Goal: Transaction & Acquisition: Book appointment/travel/reservation

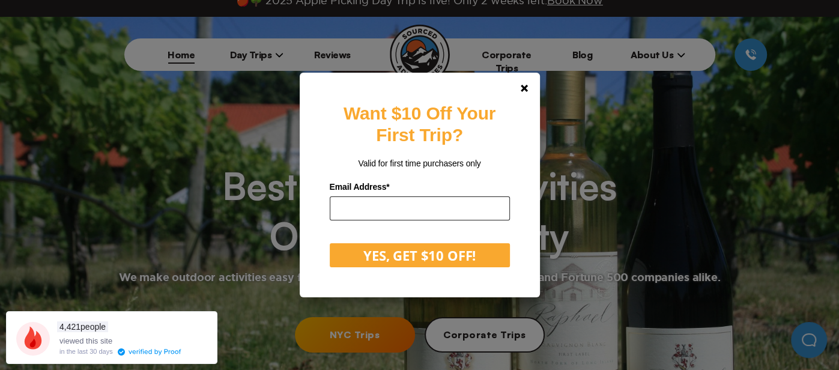
click at [434, 210] on input "email" at bounding box center [420, 208] width 180 height 24
click at [521, 100] on div "Want $10 Off Your First Trip? Valid for first time purchasers only Email Addres…" at bounding box center [420, 185] width 240 height 225
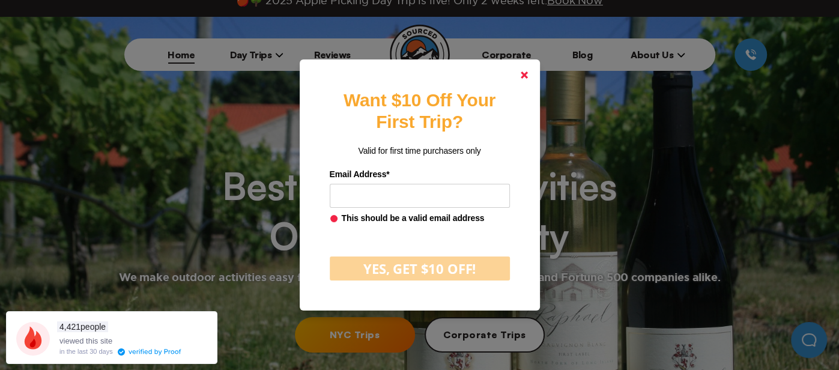
click at [515, 70] on link at bounding box center [524, 75] width 29 height 29
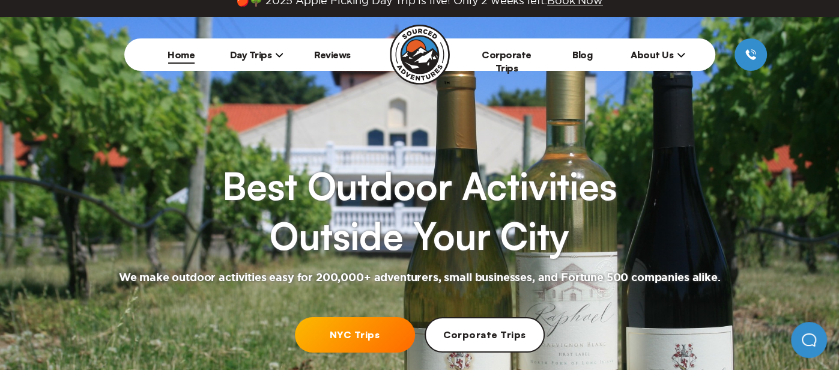
click at [378, 338] on link "NYC Trips" at bounding box center [355, 334] width 120 height 35
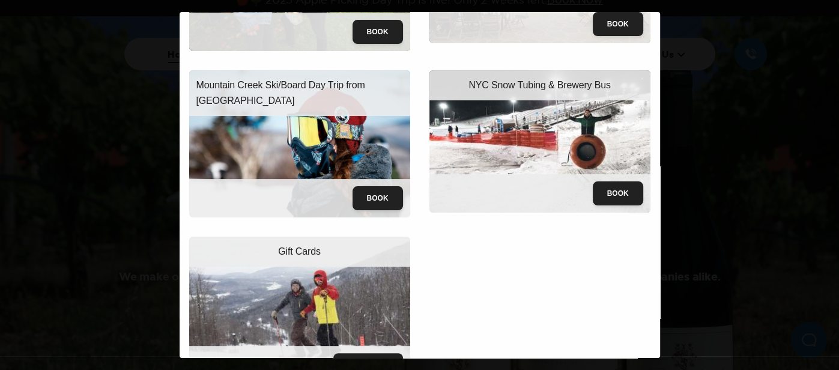
scroll to position [187, 0]
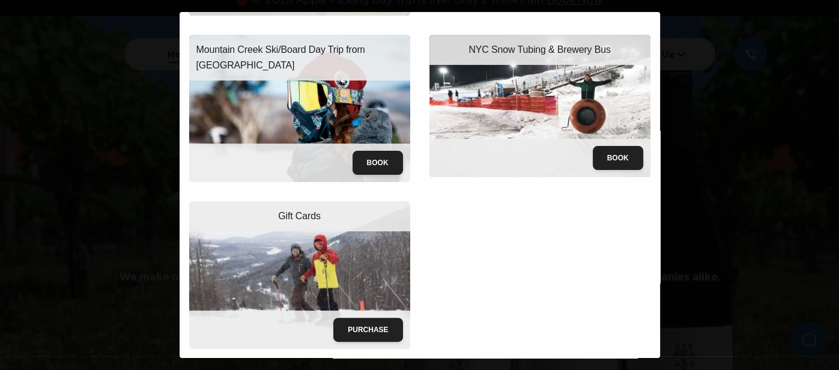
click at [691, 240] on div "Sourced Adventures Close Apple Picking Day Trip from [GEOGRAPHIC_DATA] Book Lon…" at bounding box center [419, 185] width 839 height 370
click at [617, 159] on button "Book" at bounding box center [618, 158] width 50 height 24
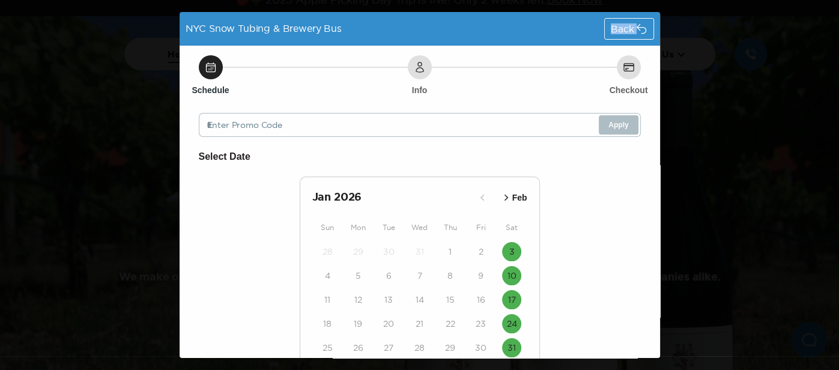
drag, startPoint x: 356, startPoint y: 25, endPoint x: 140, endPoint y: 49, distance: 217.0
click at [140, 49] on div "NYC Snow Tubing & Brewery Bus Back Schedule Info Checkout Enter Promo Code Appl…" at bounding box center [419, 185] width 839 height 370
click at [244, 25] on span "NYC Snow Tubing & Brewery Bus" at bounding box center [264, 28] width 156 height 11
click at [244, 26] on span "NYC Snow Tubing & Brewery Bus" at bounding box center [264, 28] width 156 height 11
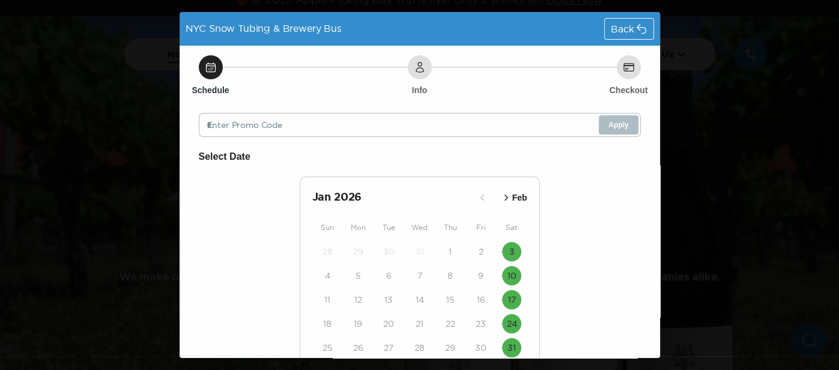
click at [244, 26] on span "NYC Snow Tubing & Brewery Bus" at bounding box center [264, 28] width 156 height 11
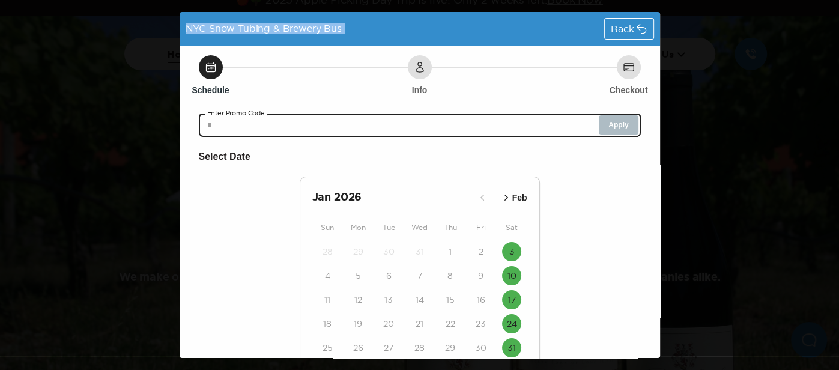
click at [464, 117] on input "text" at bounding box center [420, 125] width 442 height 24
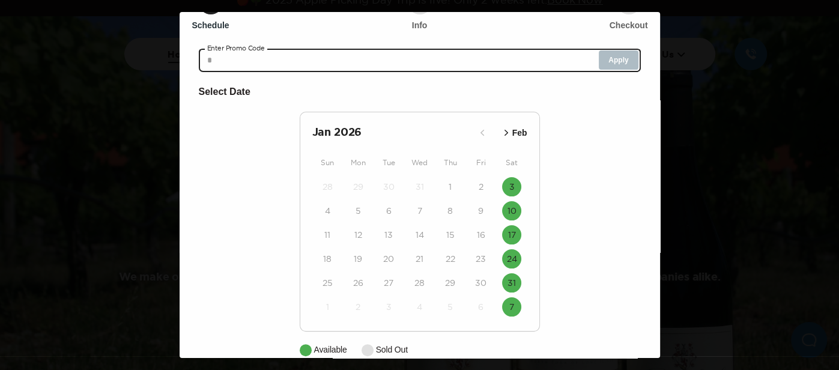
scroll to position [83, 0]
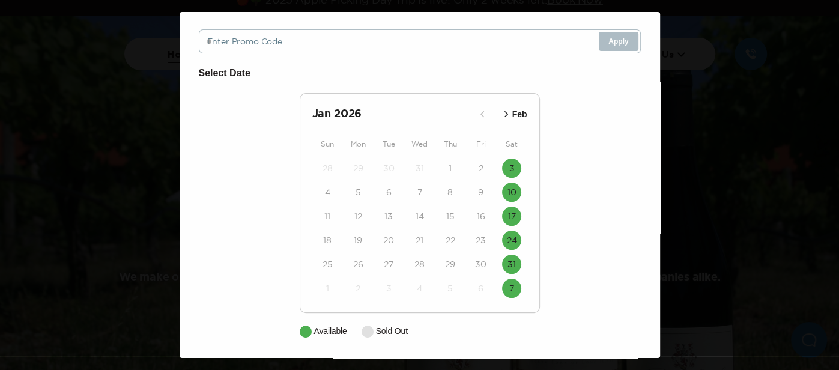
click at [511, 118] on icon "button" at bounding box center [506, 114] width 12 height 12
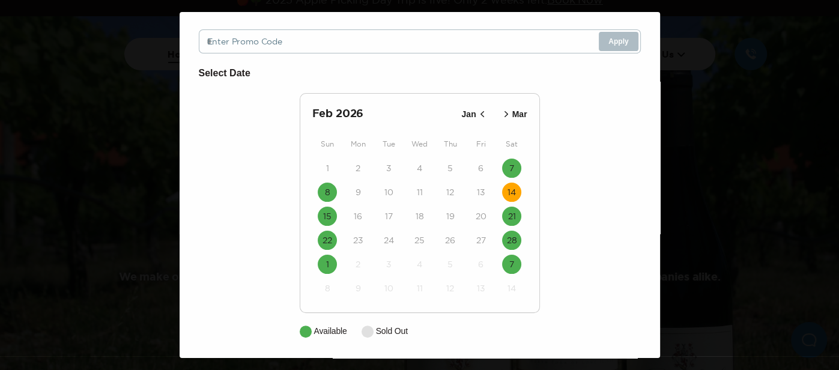
click at [512, 194] on time "14" at bounding box center [512, 192] width 8 height 12
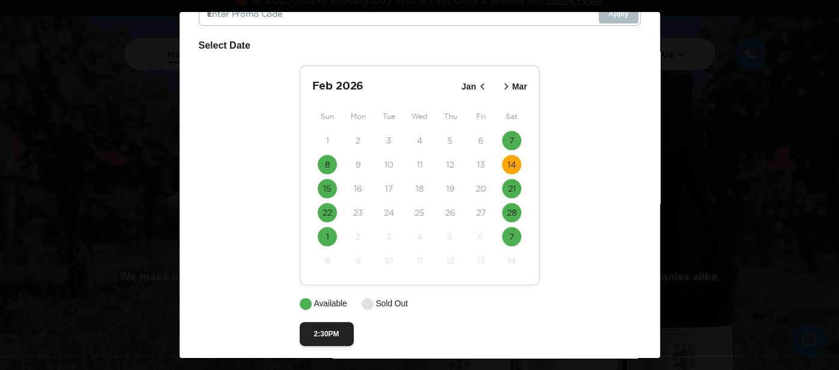
scroll to position [120, 0]
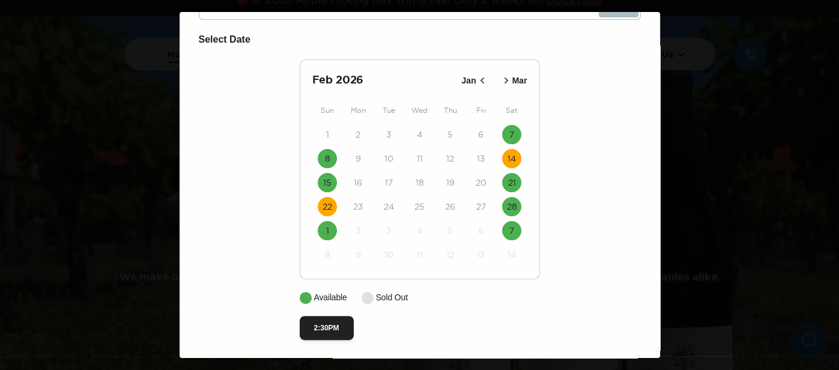
click at [324, 199] on button "22" at bounding box center [327, 206] width 19 height 19
click at [515, 164] on button "14" at bounding box center [511, 158] width 19 height 19
click at [312, 324] on button "2:30PM" at bounding box center [327, 328] width 54 height 24
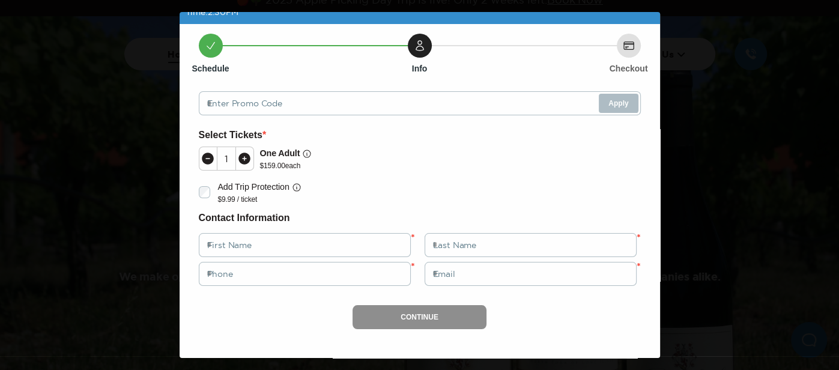
scroll to position [35, 0]
click at [250, 160] on icon at bounding box center [244, 159] width 14 height 14
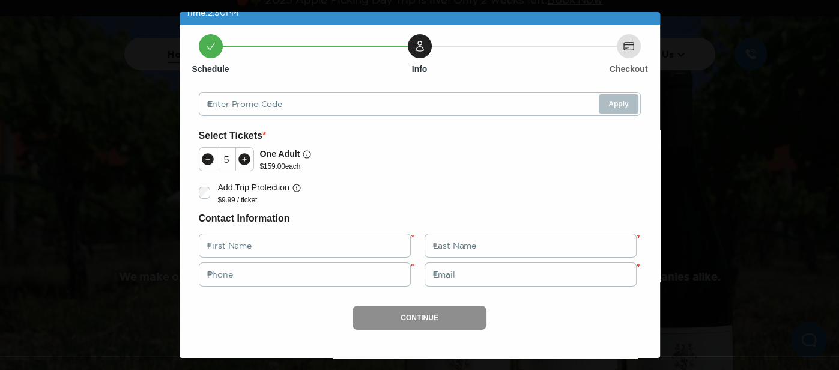
click at [250, 160] on icon at bounding box center [244, 159] width 14 height 14
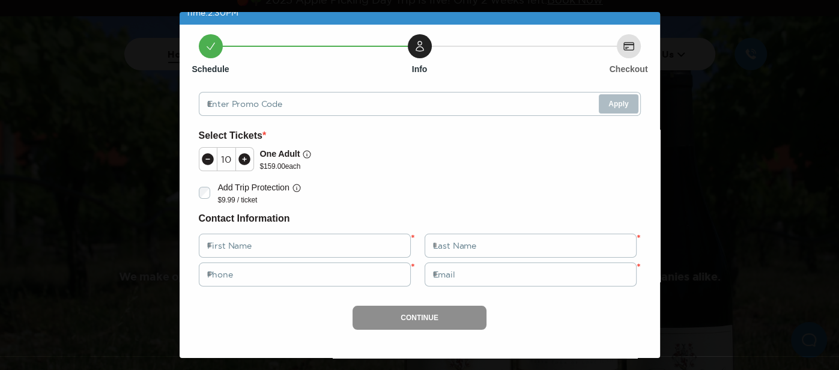
click at [205, 162] on icon at bounding box center [208, 159] width 12 height 12
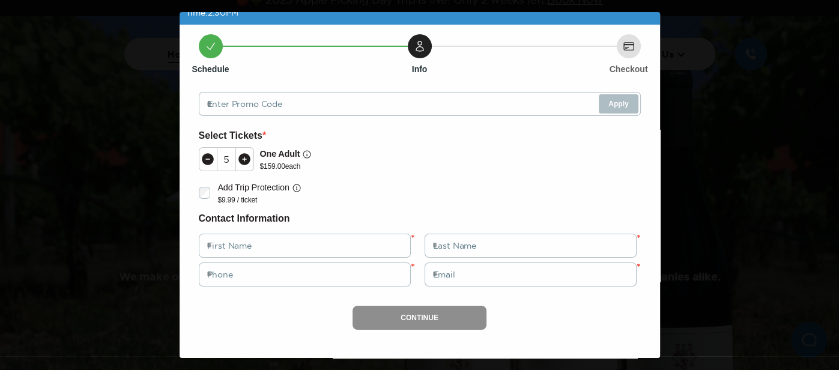
click at [205, 162] on icon at bounding box center [208, 159] width 12 height 12
click at [243, 157] on icon at bounding box center [244, 159] width 12 height 12
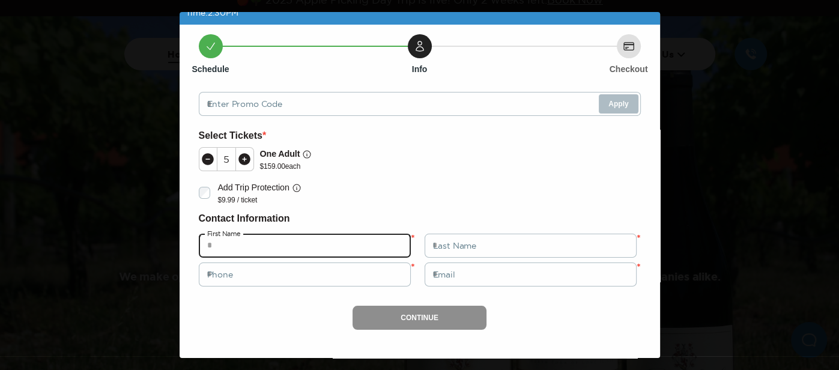
click at [240, 236] on input "text" at bounding box center [305, 246] width 212 height 24
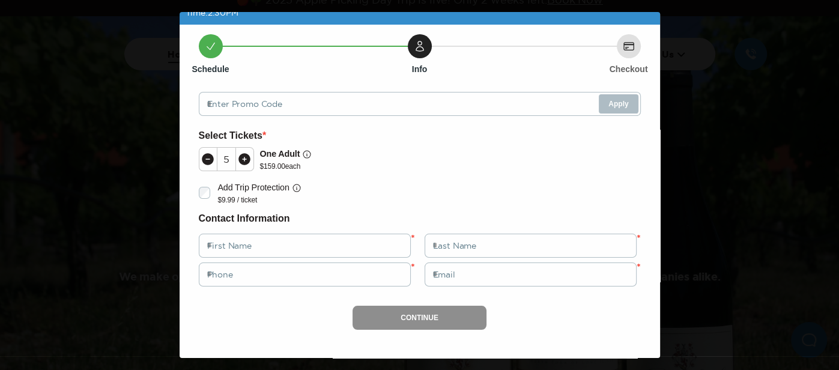
click at [748, 58] on div "NYC Snow Tubing & Brewery Bus Date: [DATE] Time: 2:30PM Back Schedule Info Chec…" at bounding box center [419, 185] width 839 height 370
